Goal: Transaction & Acquisition: Obtain resource

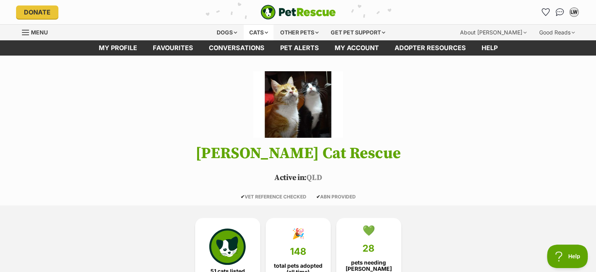
click at [260, 31] on div "Cats" at bounding box center [259, 33] width 30 height 16
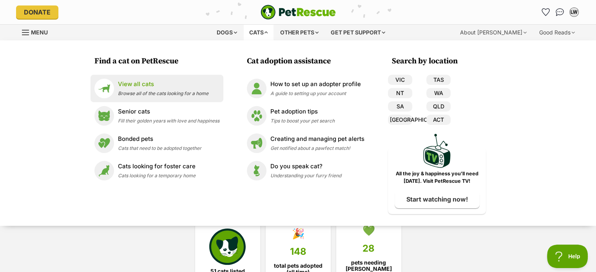
click at [184, 94] on span "Browse all of the cats looking for a home" at bounding box center [163, 93] width 90 height 6
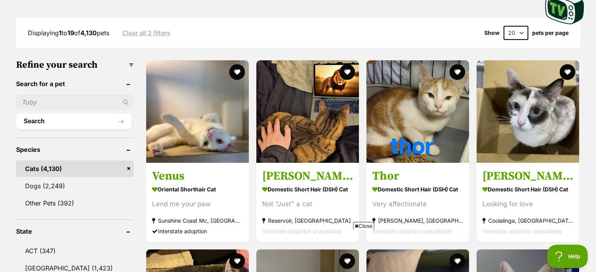
click at [71, 101] on input "text" at bounding box center [75, 102] width 118 height 15
type input "hazel"
click at [16, 114] on button "Search" at bounding box center [74, 122] width 116 height 16
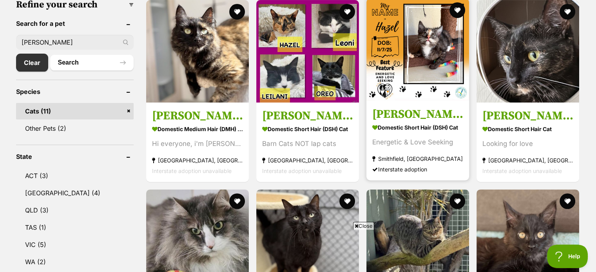
scroll to position [235, 0]
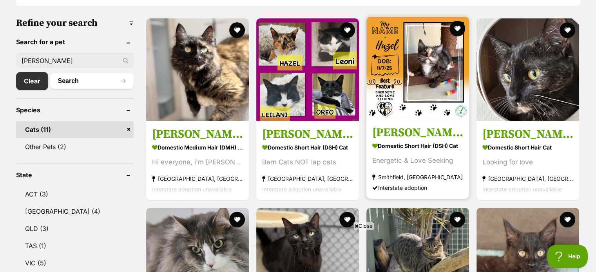
click at [437, 73] on img at bounding box center [417, 68] width 103 height 103
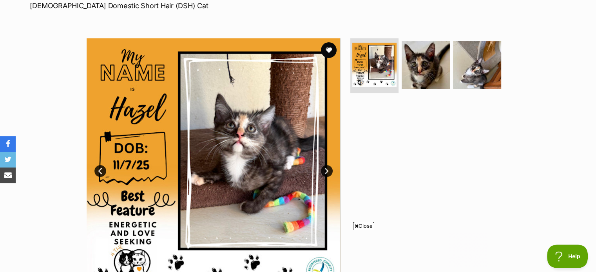
scroll to position [118, 0]
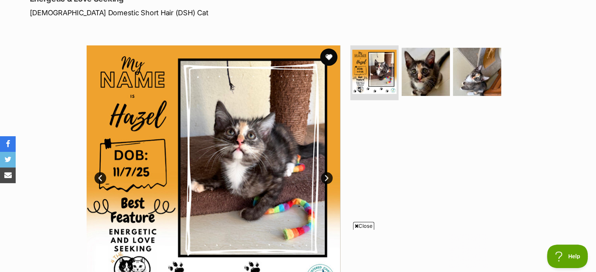
click at [329, 58] on button "favourite" at bounding box center [328, 57] width 17 height 17
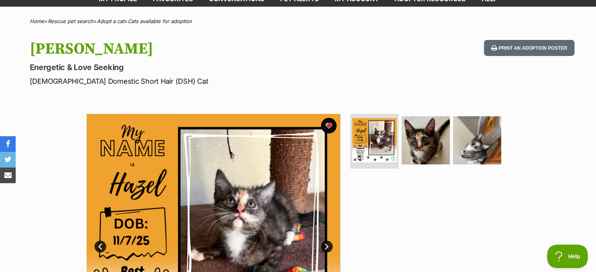
scroll to position [0, 0]
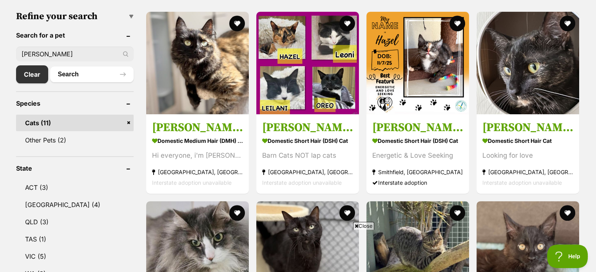
click at [101, 53] on input "hazel" at bounding box center [75, 54] width 118 height 15
type input "h"
type input "buttons"
click at [50, 67] on button "Search" at bounding box center [91, 75] width 83 height 16
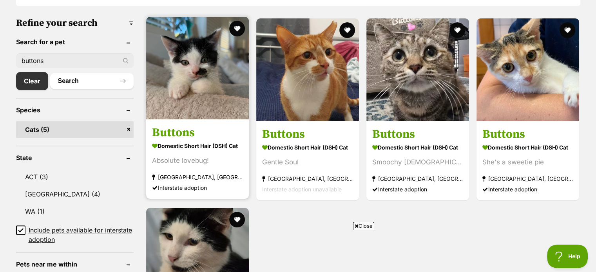
click at [193, 79] on img at bounding box center [197, 68] width 103 height 103
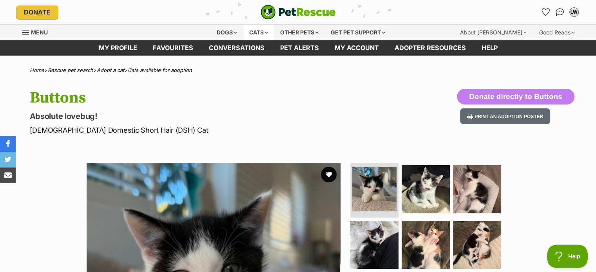
click at [258, 31] on div "Cats" at bounding box center [259, 33] width 30 height 16
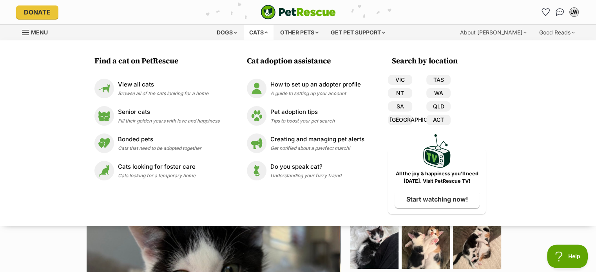
click at [47, 58] on div "Find a cat on PetRescue View all cats Browse all of the cats looking for a home…" at bounding box center [298, 133] width 596 height 186
click at [558, 86] on div "Find a cat on PetRescue View all cats Browse all of the cats looking for a home…" at bounding box center [298, 133] width 596 height 186
click at [257, 33] on div "Cats" at bounding box center [259, 33] width 30 height 16
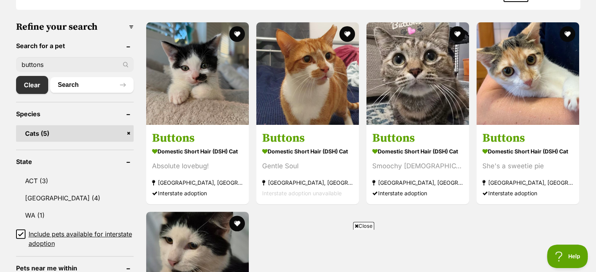
scroll to position [163, 0]
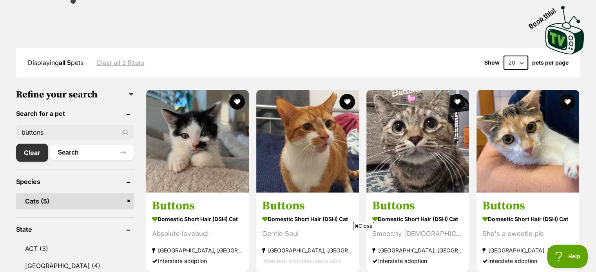
click at [74, 128] on input "buttons" at bounding box center [75, 132] width 118 height 15
type input "b"
type input "dorito"
click at [50, 145] on button "Search" at bounding box center [91, 153] width 83 height 16
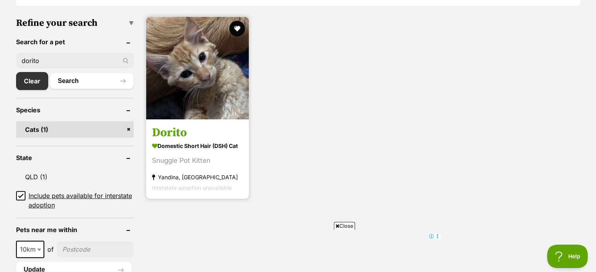
click at [199, 84] on img at bounding box center [197, 68] width 103 height 103
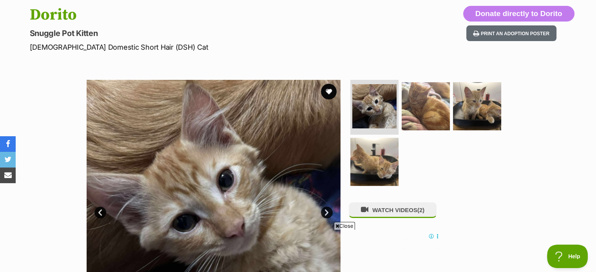
scroll to position [39, 0]
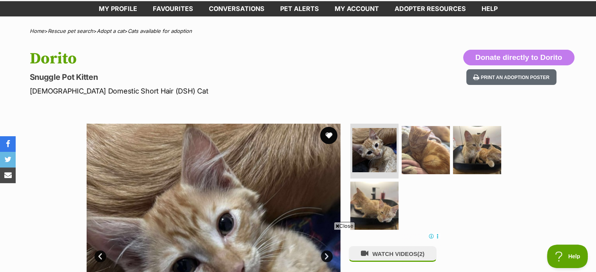
click at [329, 136] on button "favourite" at bounding box center [328, 135] width 17 height 17
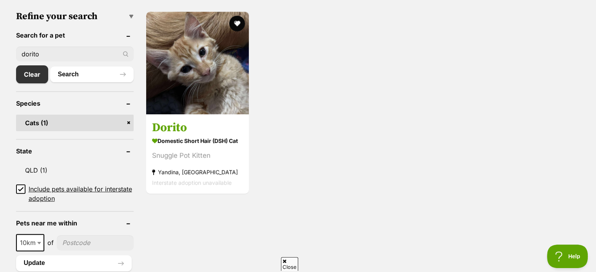
click at [56, 58] on input "dorito" at bounding box center [75, 54] width 118 height 15
type input "d"
type input "boba"
click at [50, 67] on button "Search" at bounding box center [91, 75] width 83 height 16
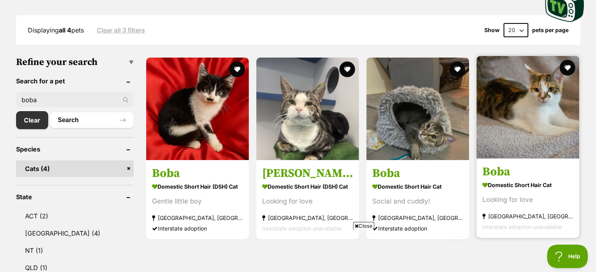
scroll to position [235, 0]
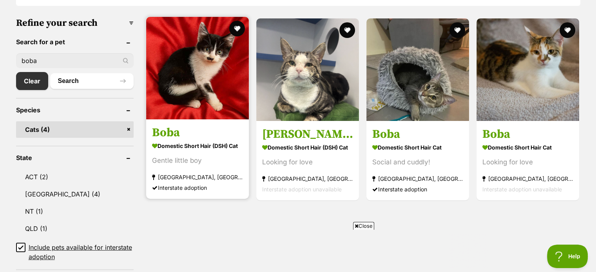
click at [199, 65] on img at bounding box center [197, 68] width 103 height 103
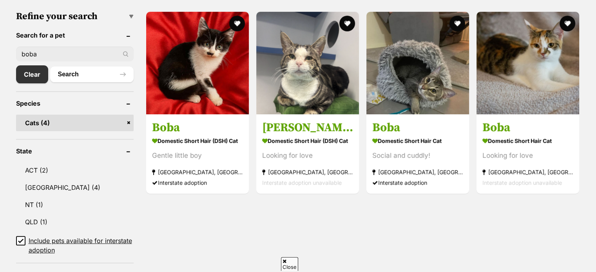
click at [85, 52] on input "boba" at bounding box center [75, 54] width 118 height 15
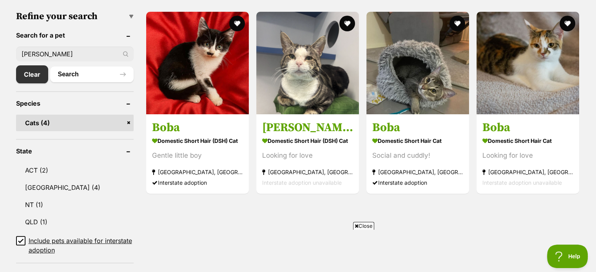
type input "[PERSON_NAME]"
click at [50, 67] on button "Search" at bounding box center [91, 75] width 83 height 16
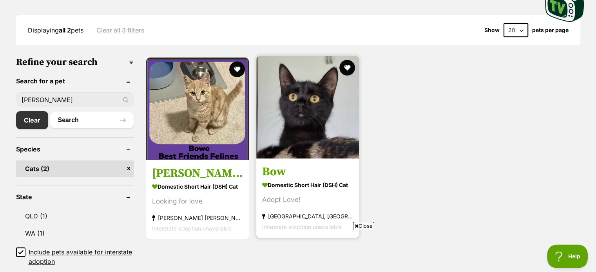
scroll to position [235, 0]
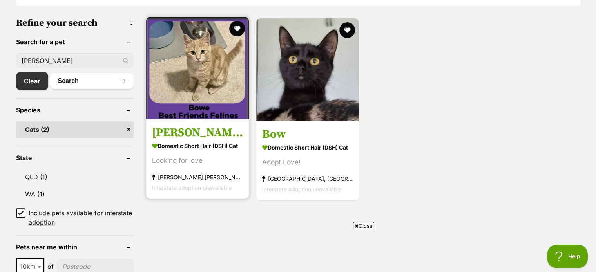
click at [196, 74] on img at bounding box center [197, 68] width 103 height 103
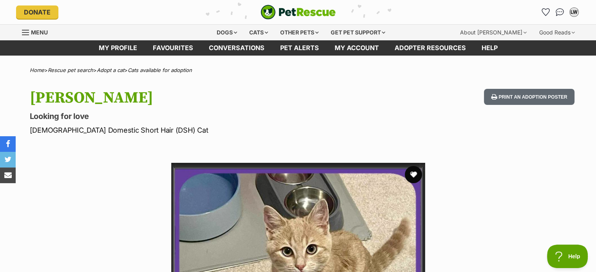
click at [411, 172] on button "favourite" at bounding box center [413, 174] width 17 height 17
